Goal: Task Accomplishment & Management: Manage account settings

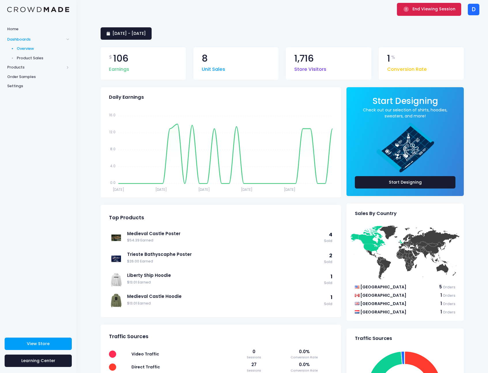
click at [445, 8] on span "End Viewing Session" at bounding box center [433, 9] width 43 height 6
drag, startPoint x: 426, startPoint y: 6, endPoint x: 366, endPoint y: 40, distance: 69.4
click at [366, 40] on div "End Viewing Session D D Deconstructed deconstructedvideos@gmail.com Settings Si…" at bounding box center [244, 257] width 488 height 515
click at [429, 10] on span "End Viewing Session" at bounding box center [433, 9] width 43 height 6
click at [26, 66] on span "Products" at bounding box center [35, 68] width 57 height 6
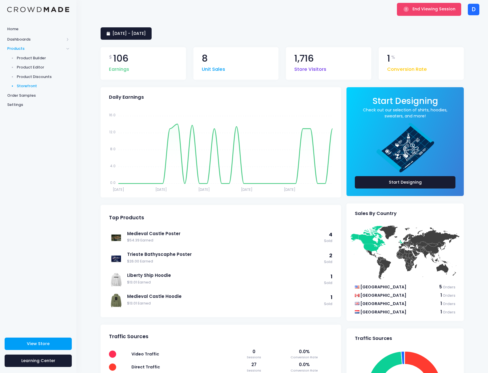
click at [36, 87] on span "Storefront" at bounding box center [43, 86] width 53 height 6
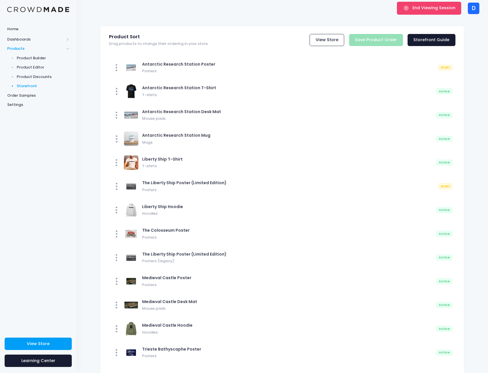
scroll to position [11, 0]
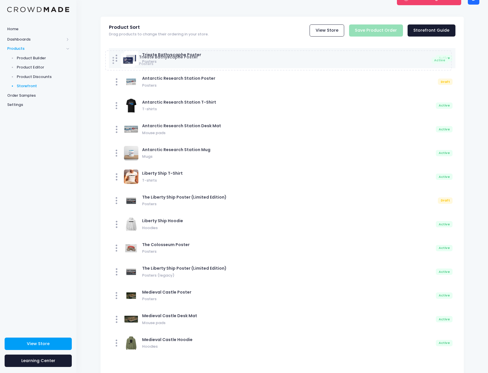
drag, startPoint x: 194, startPoint y: 345, endPoint x: 190, endPoint y: 62, distance: 283.3
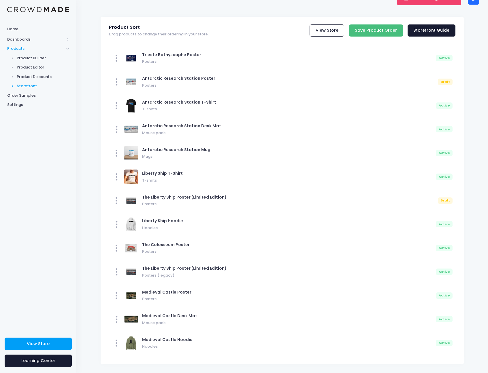
click at [386, 33] on input "Save Product Order" at bounding box center [376, 30] width 54 height 12
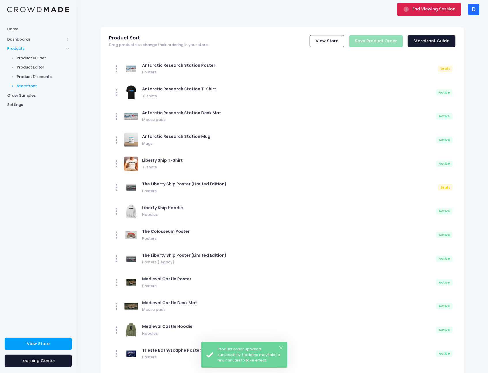
click at [428, 9] on span "End Viewing Session" at bounding box center [433, 9] width 43 height 6
